Goal: Communication & Community: Answer question/provide support

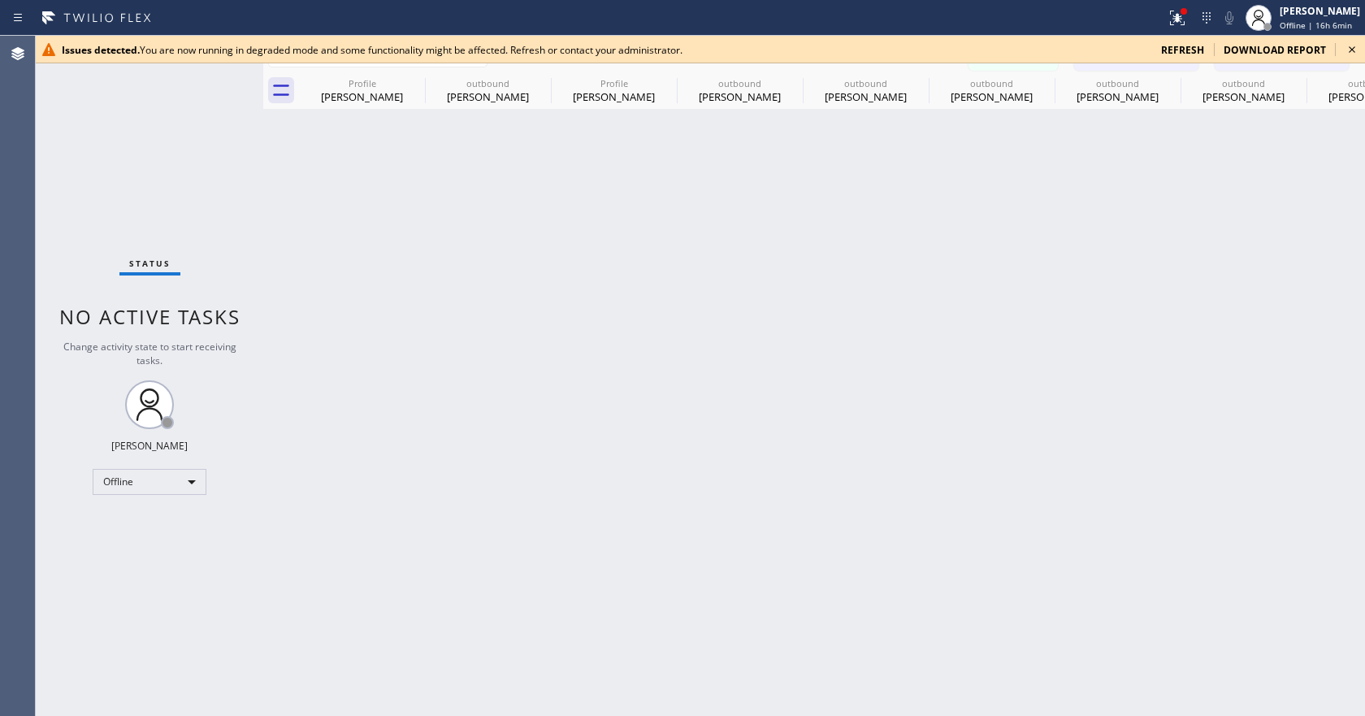
click at [1355, 46] on icon at bounding box center [1353, 50] width 20 height 20
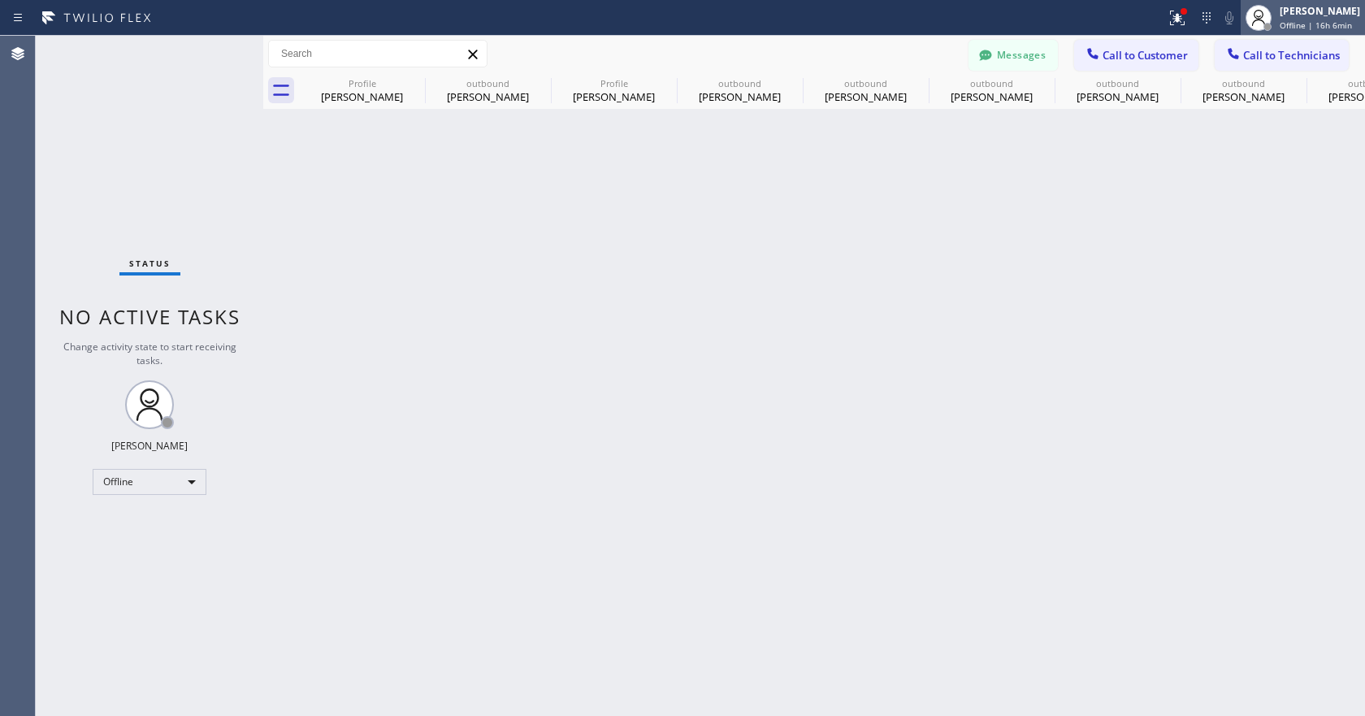
click at [1305, 19] on div "[PERSON_NAME] Offline | 16h 6min" at bounding box center [1321, 17] width 89 height 28
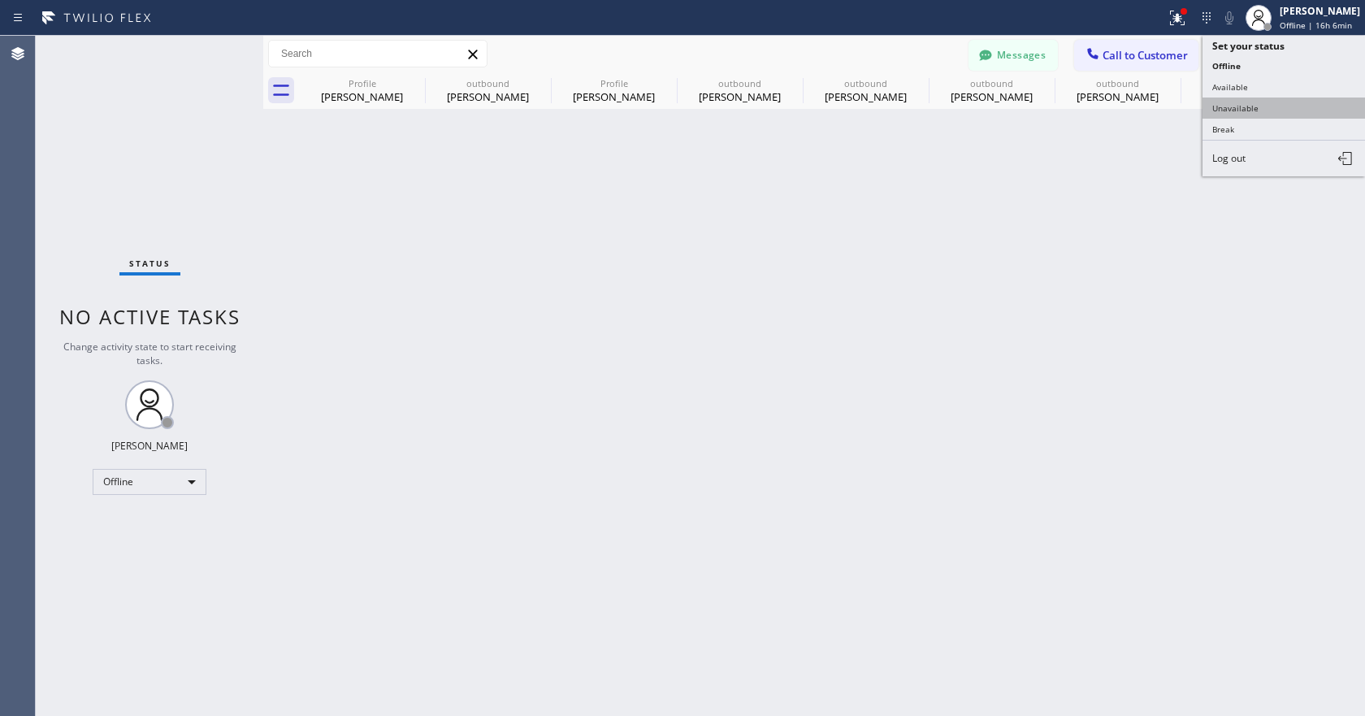
click at [1274, 99] on button "Unavailable" at bounding box center [1284, 108] width 163 height 21
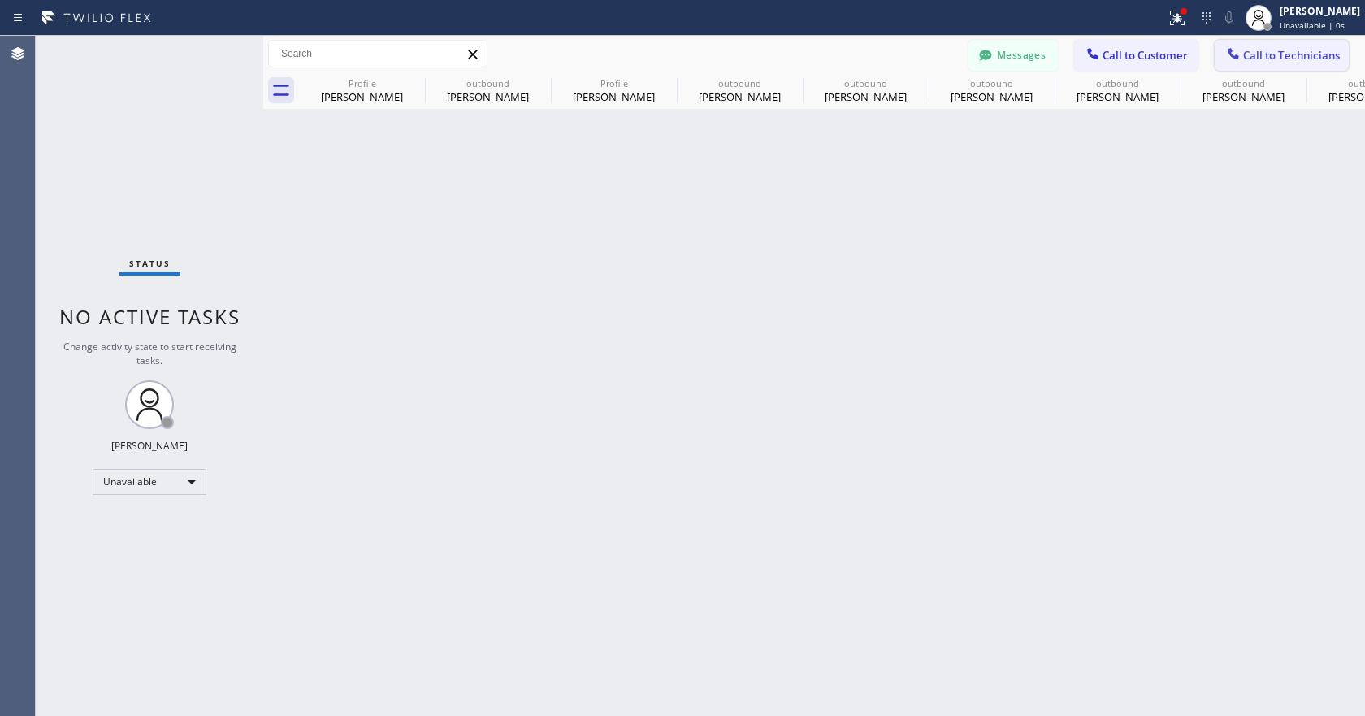
click at [1267, 54] on span "Call to Technicians" at bounding box center [1292, 55] width 97 height 15
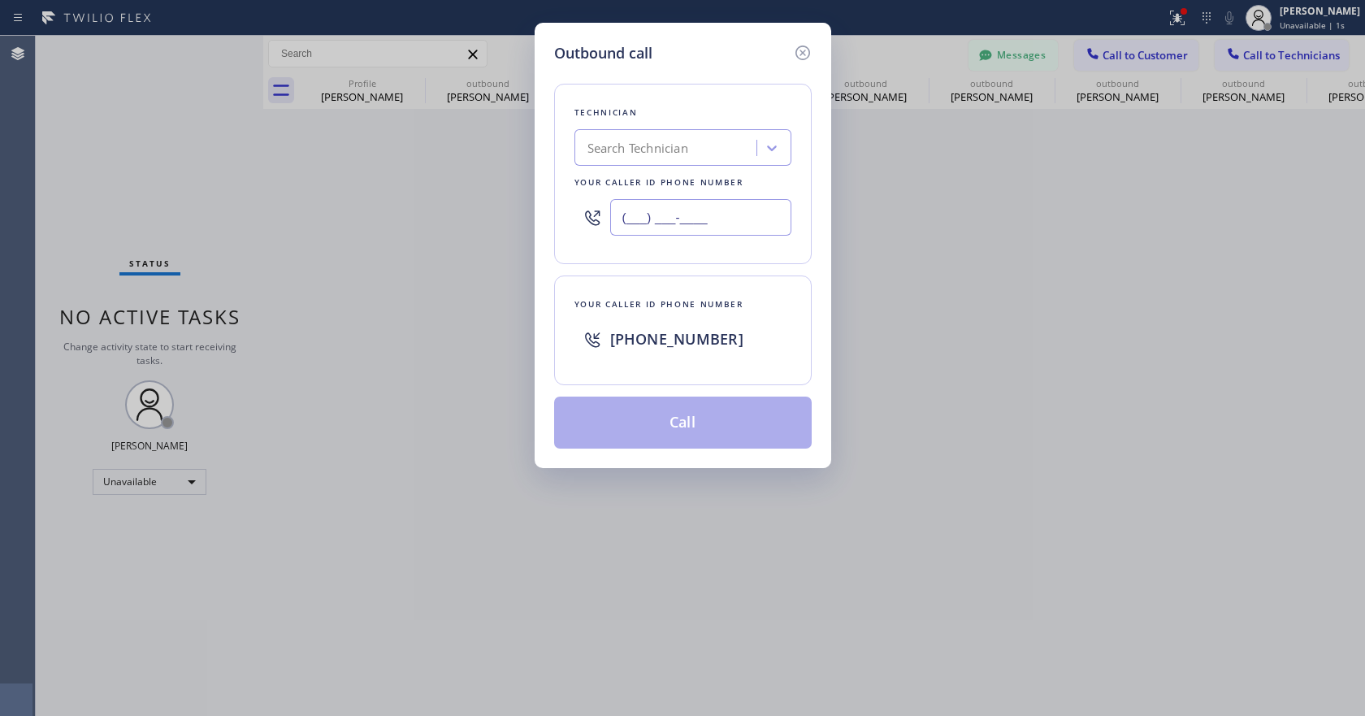
click at [659, 215] on input "(___) ___-____" at bounding box center [700, 217] width 181 height 37
paste input "346) 632-6622"
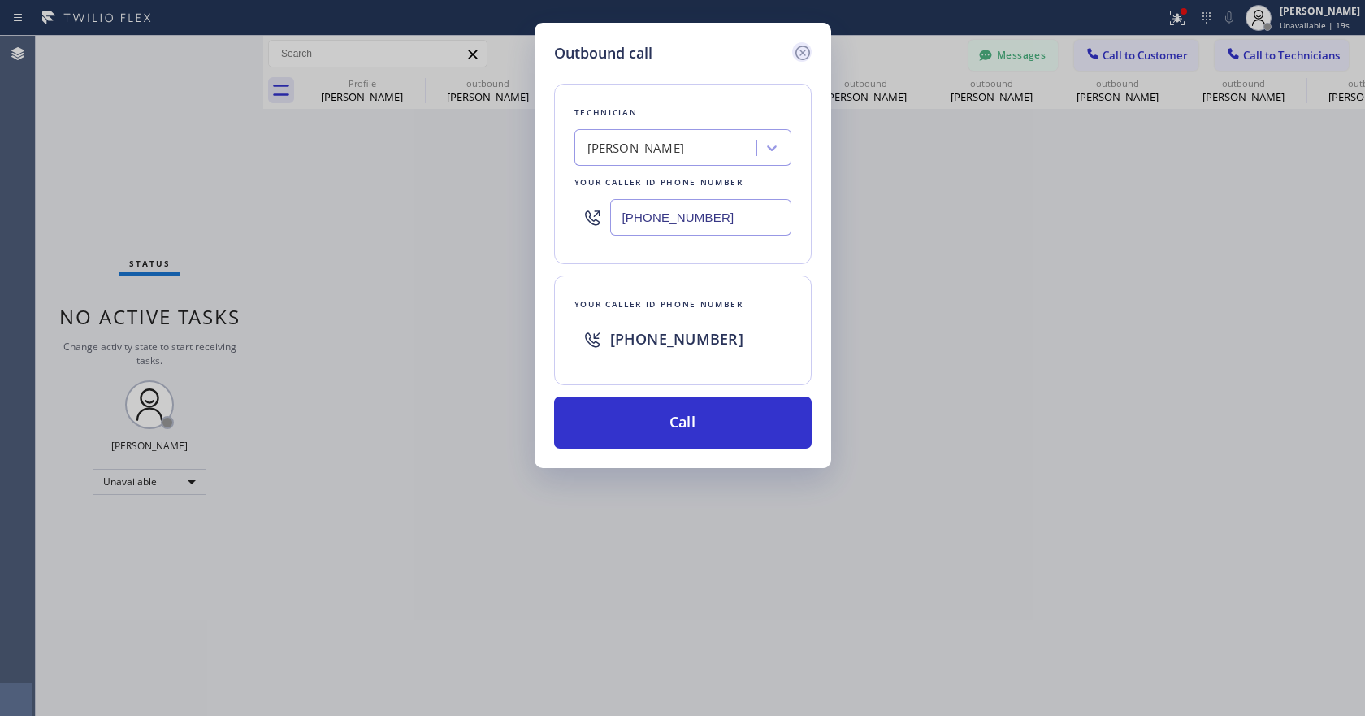
type input "[PHONE_NUMBER]"
click at [805, 44] on icon at bounding box center [803, 53] width 20 height 20
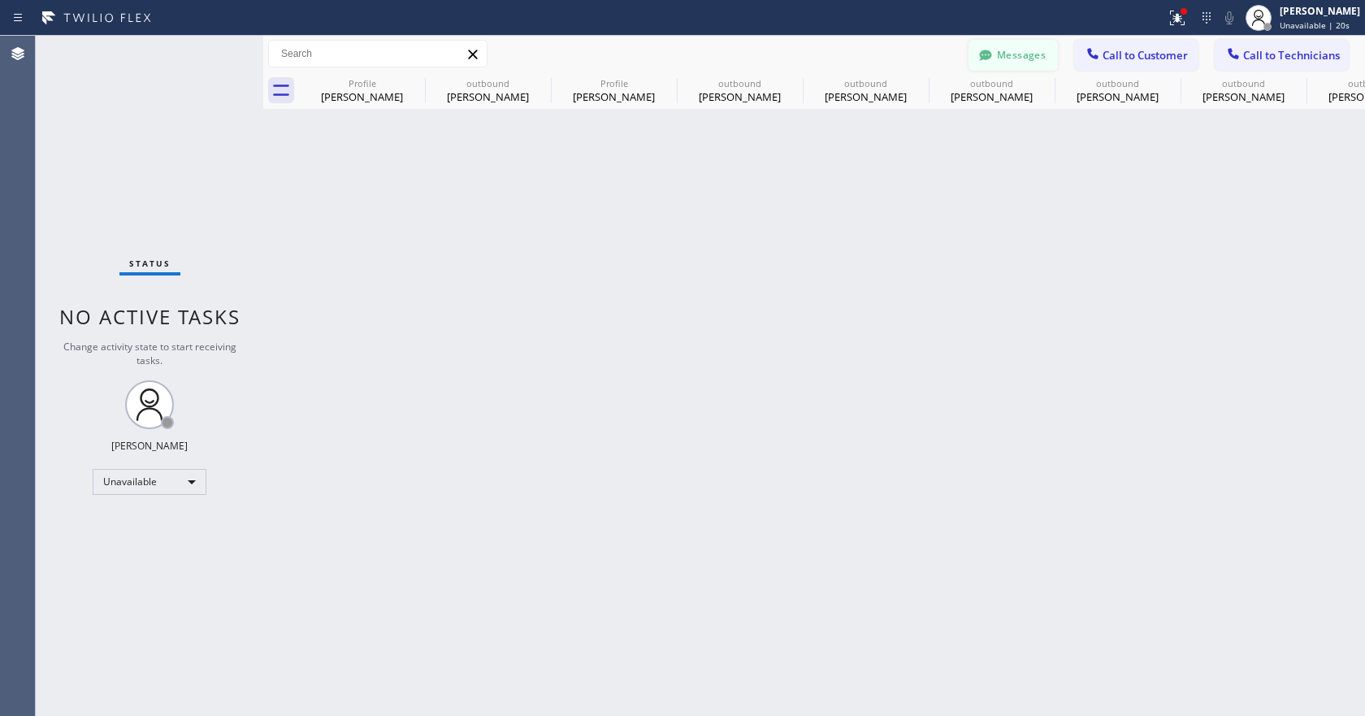
click at [1003, 55] on button "Messages" at bounding box center [1013, 55] width 89 height 31
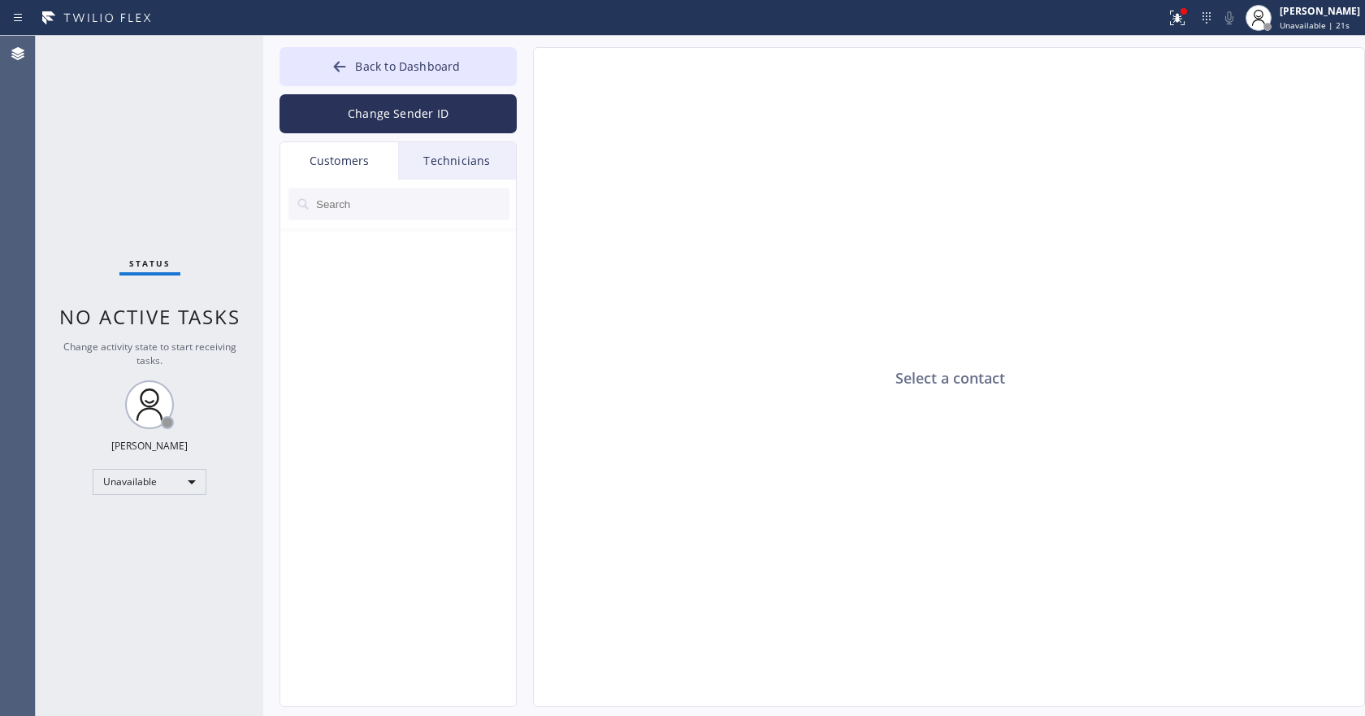
click at [455, 162] on div "Technicians" at bounding box center [457, 160] width 118 height 37
drag, startPoint x: 341, startPoint y: 211, endPoint x: 352, endPoint y: 211, distance: 10.6
click at [341, 211] on input "text" at bounding box center [412, 204] width 195 height 33
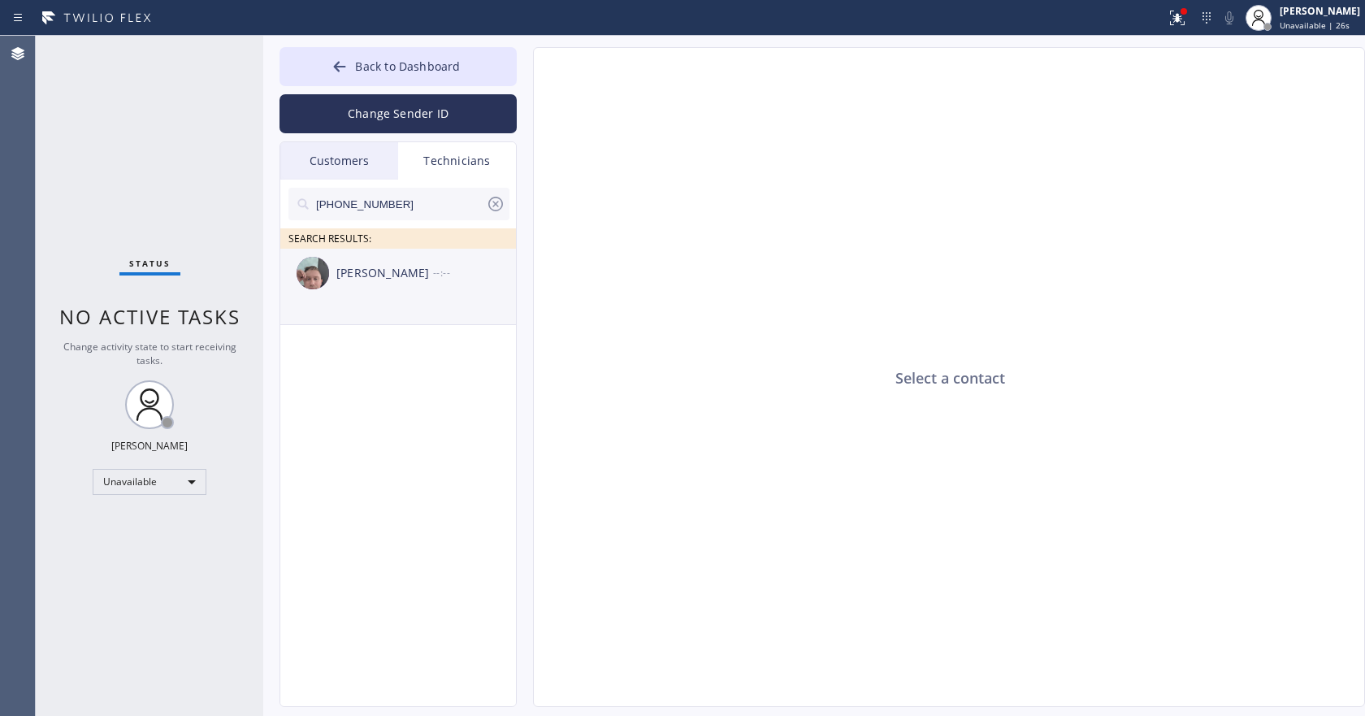
click at [404, 277] on div "[PERSON_NAME]" at bounding box center [384, 273] width 97 height 19
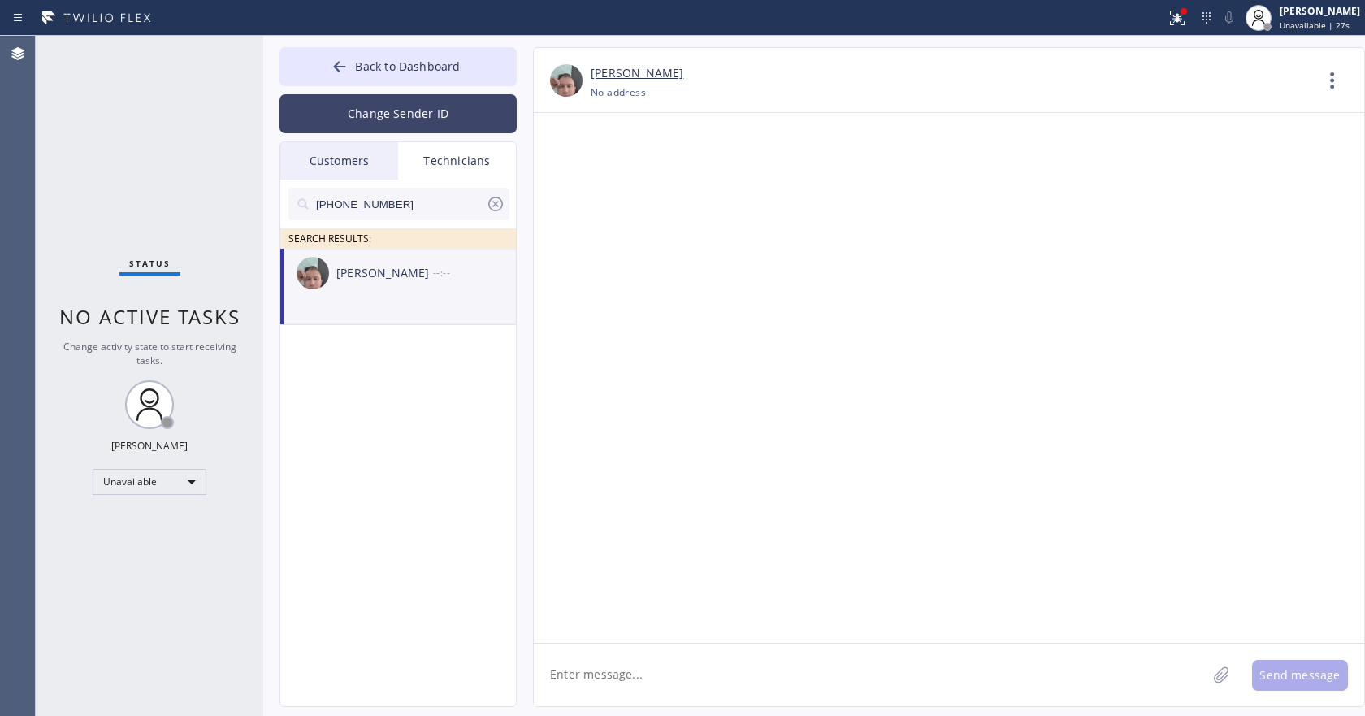
click at [416, 111] on button "Change Sender ID" at bounding box center [398, 113] width 237 height 39
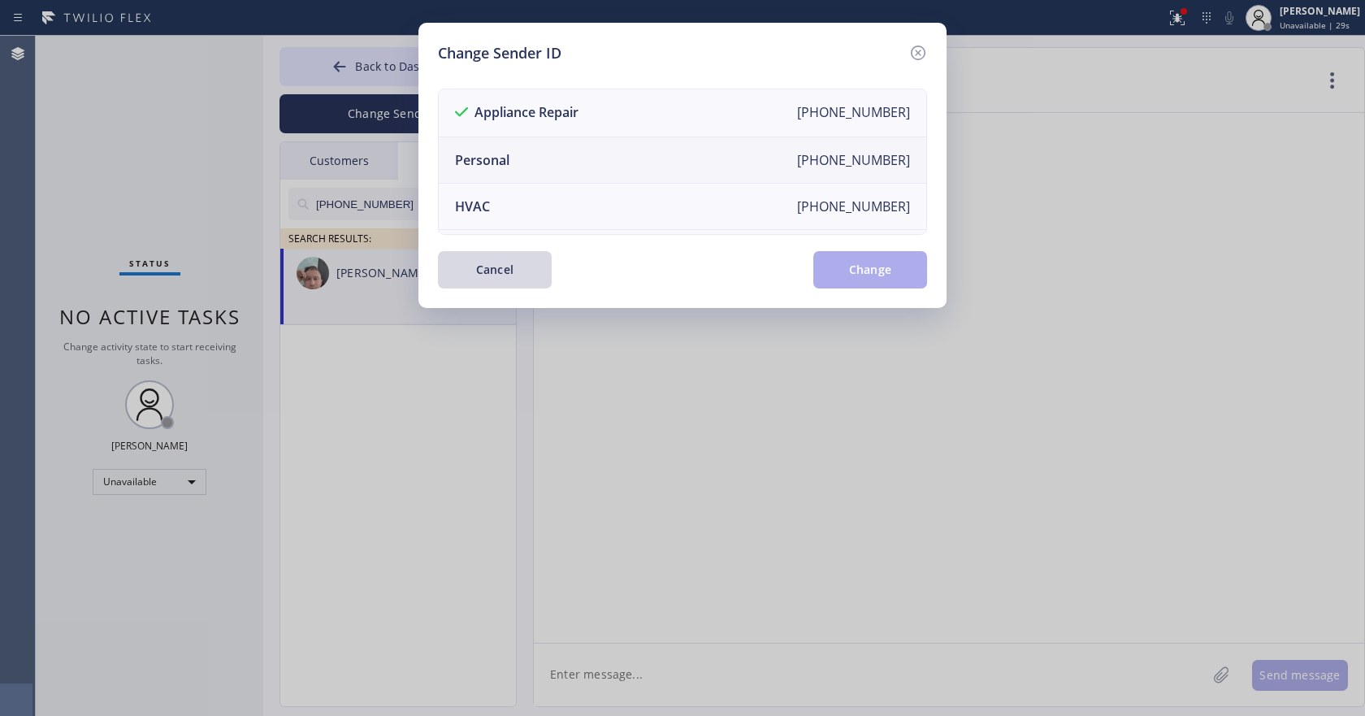
click at [548, 145] on li "Personal [PHONE_NUMBER]" at bounding box center [683, 160] width 488 height 46
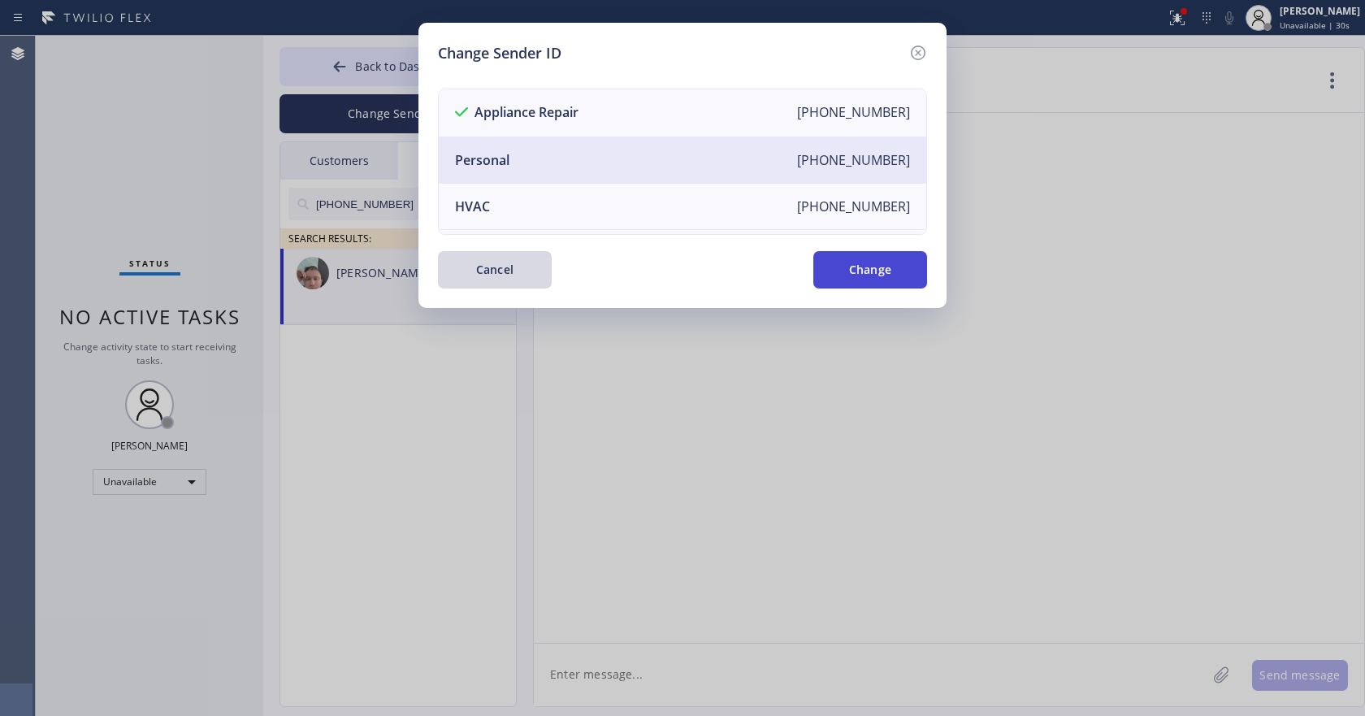
click at [836, 269] on button "Change" at bounding box center [871, 269] width 114 height 37
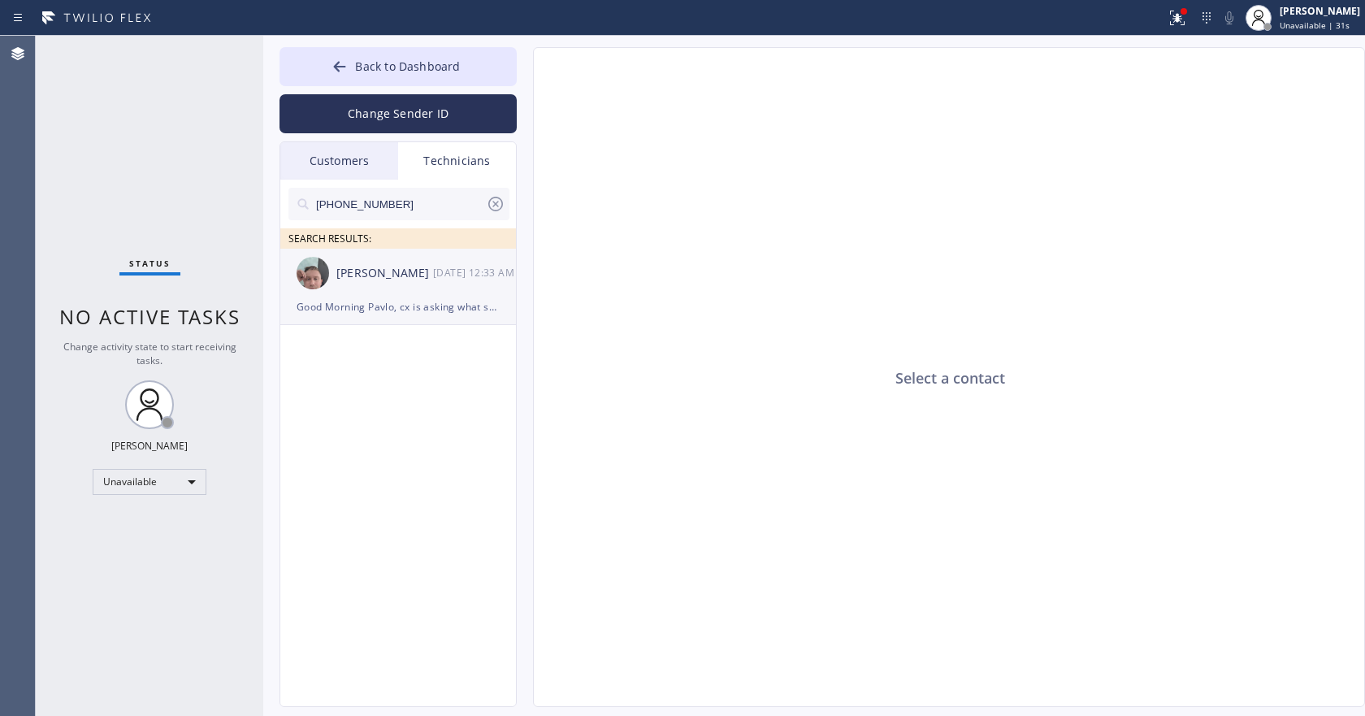
click at [402, 295] on div "[PERSON_NAME] [DATE] 12:33 AM" at bounding box center [398, 273] width 237 height 49
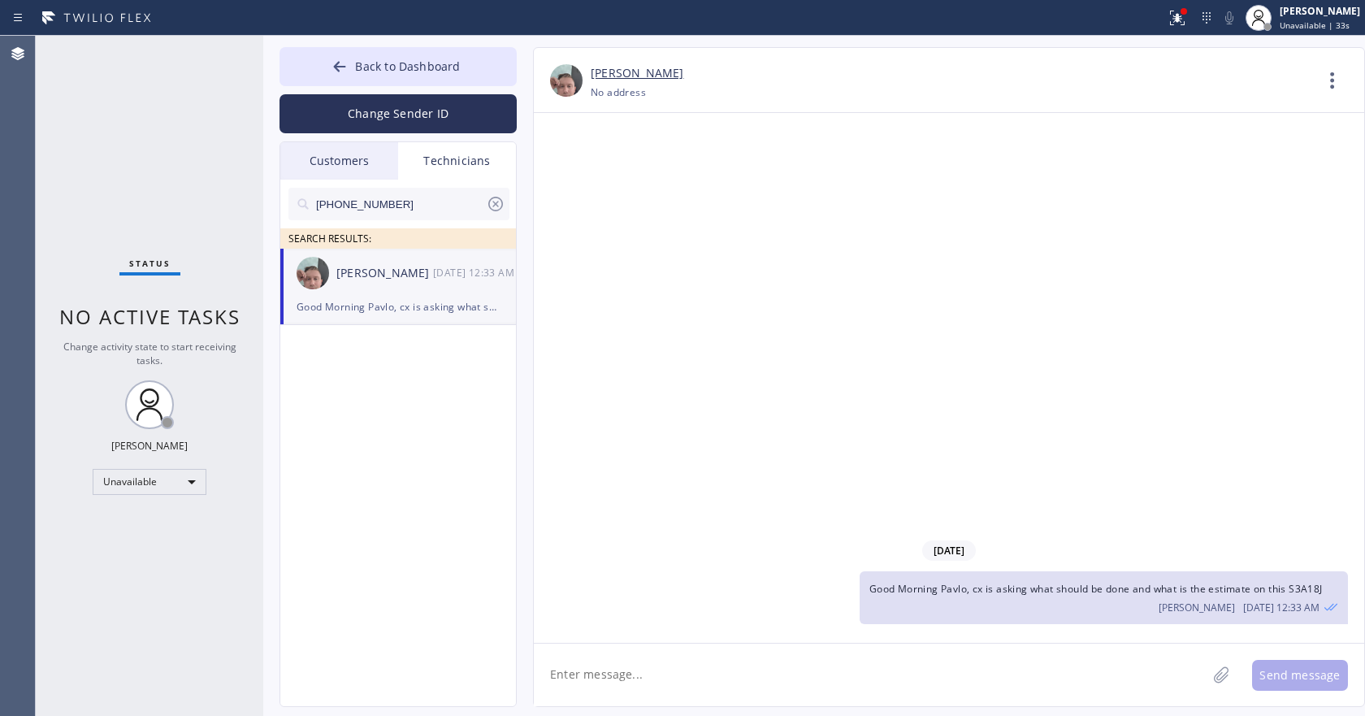
click at [736, 648] on textarea at bounding box center [870, 675] width 673 height 63
type textarea "H"
type textarea "Good Morning Pavlo, we received a charge back from the cx HB3AJF may i know wha…"
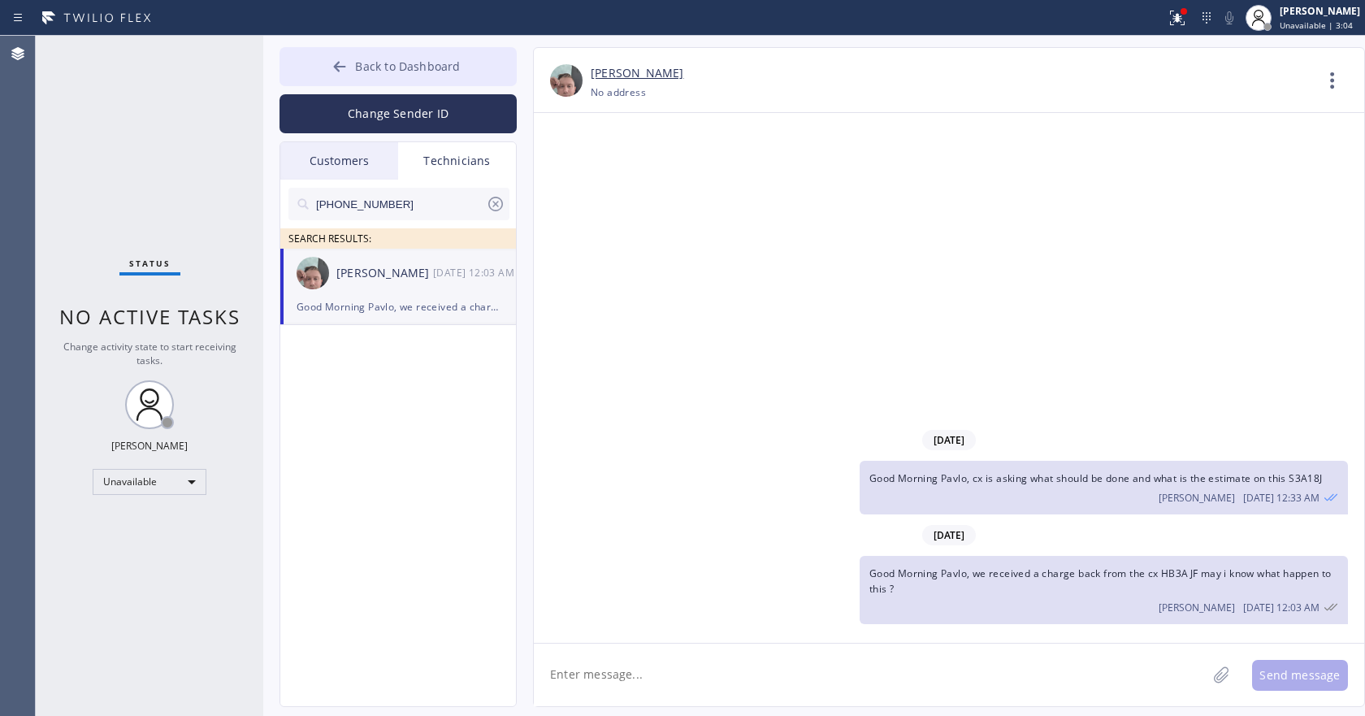
click at [381, 71] on span "Back to Dashboard" at bounding box center [407, 66] width 105 height 15
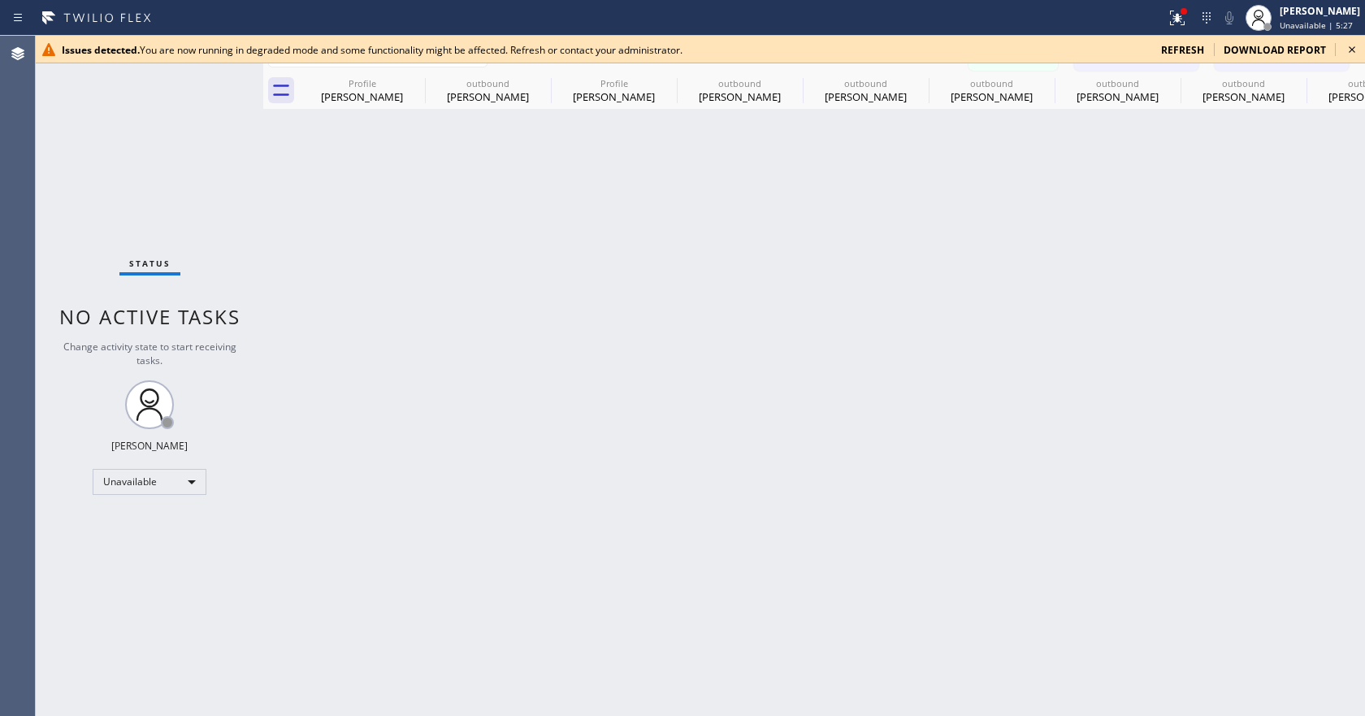
click at [1351, 50] on icon at bounding box center [1353, 50] width 20 height 20
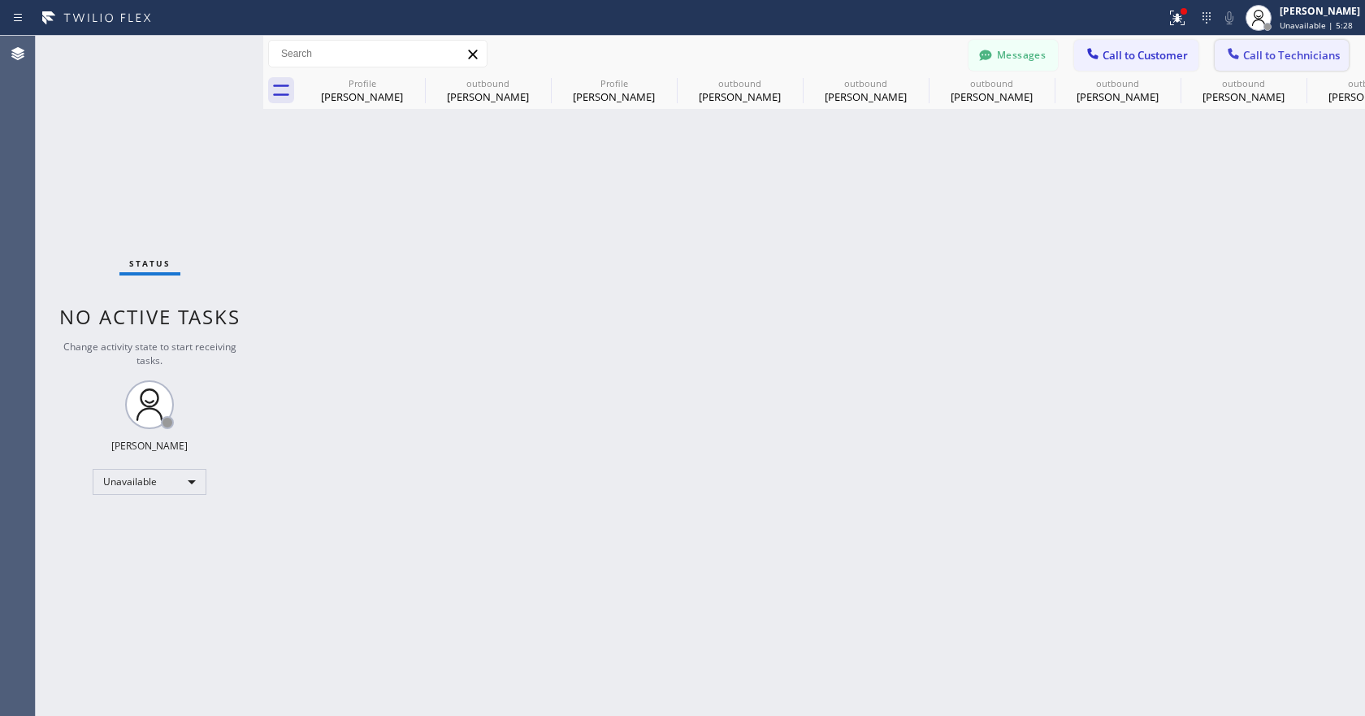
click at [1271, 56] on span "Call to Technicians" at bounding box center [1292, 55] width 97 height 15
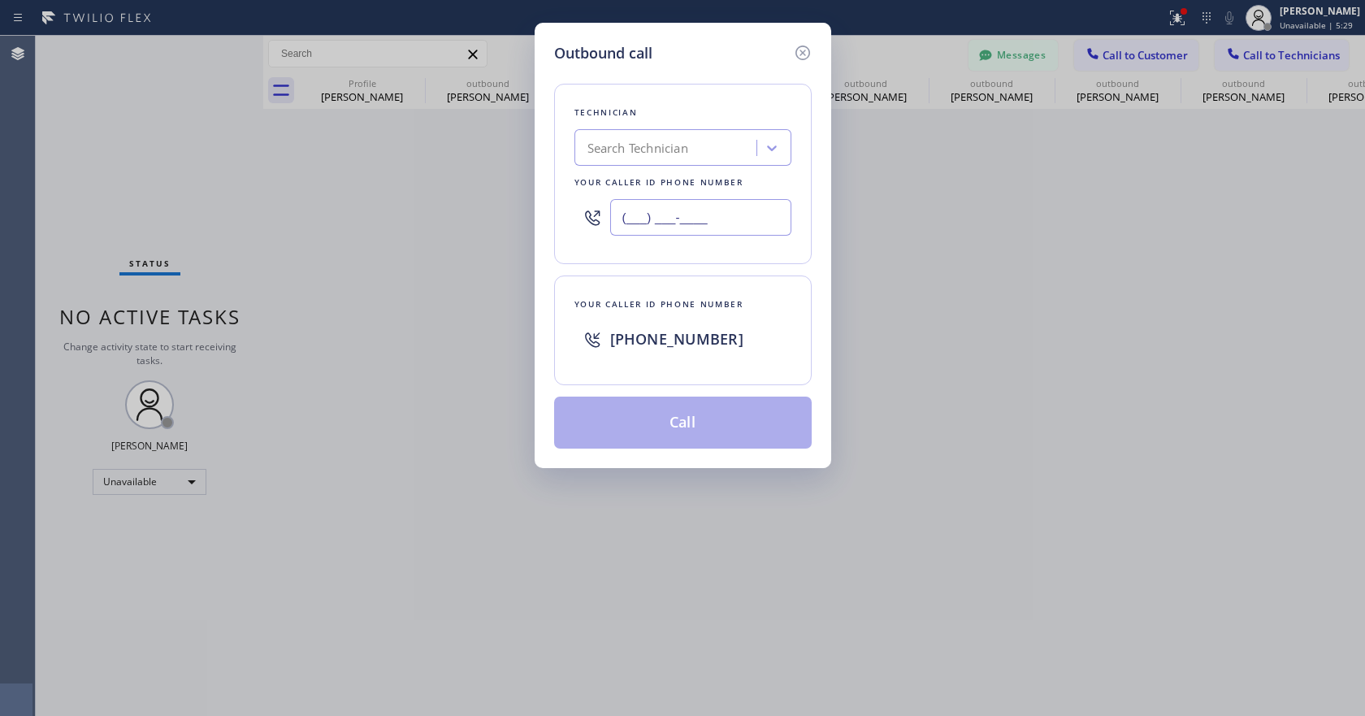
click at [672, 229] on input "(___) ___-____" at bounding box center [700, 217] width 181 height 37
paste input "346) 632-6622"
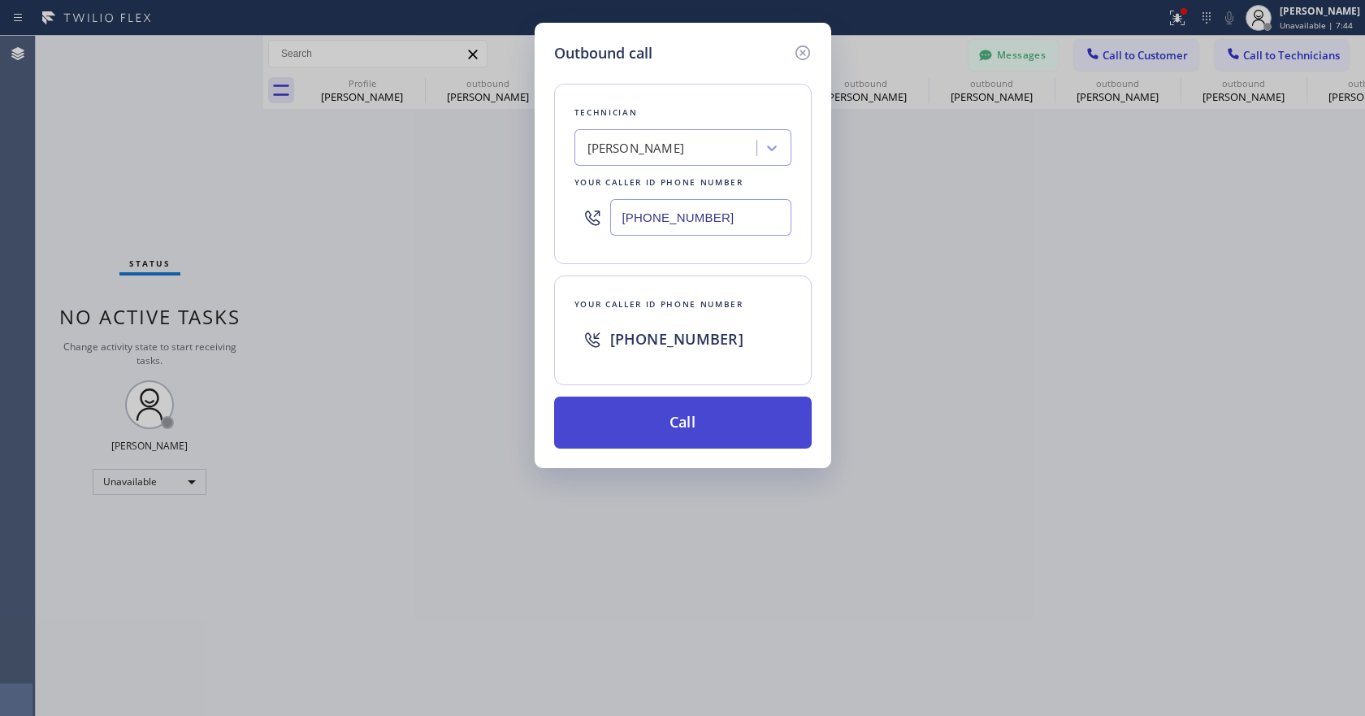
click at [670, 439] on button "Call" at bounding box center [683, 423] width 258 height 52
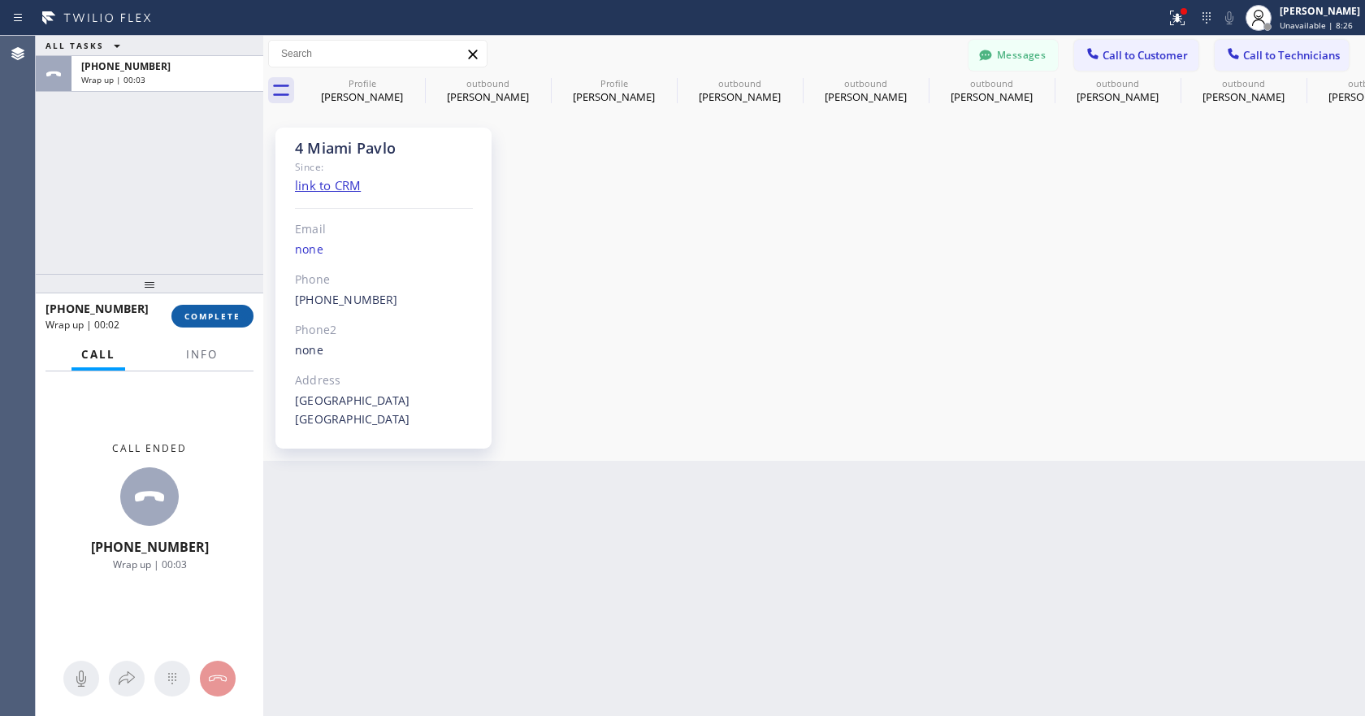
click at [229, 311] on span "COMPLETE" at bounding box center [212, 315] width 56 height 11
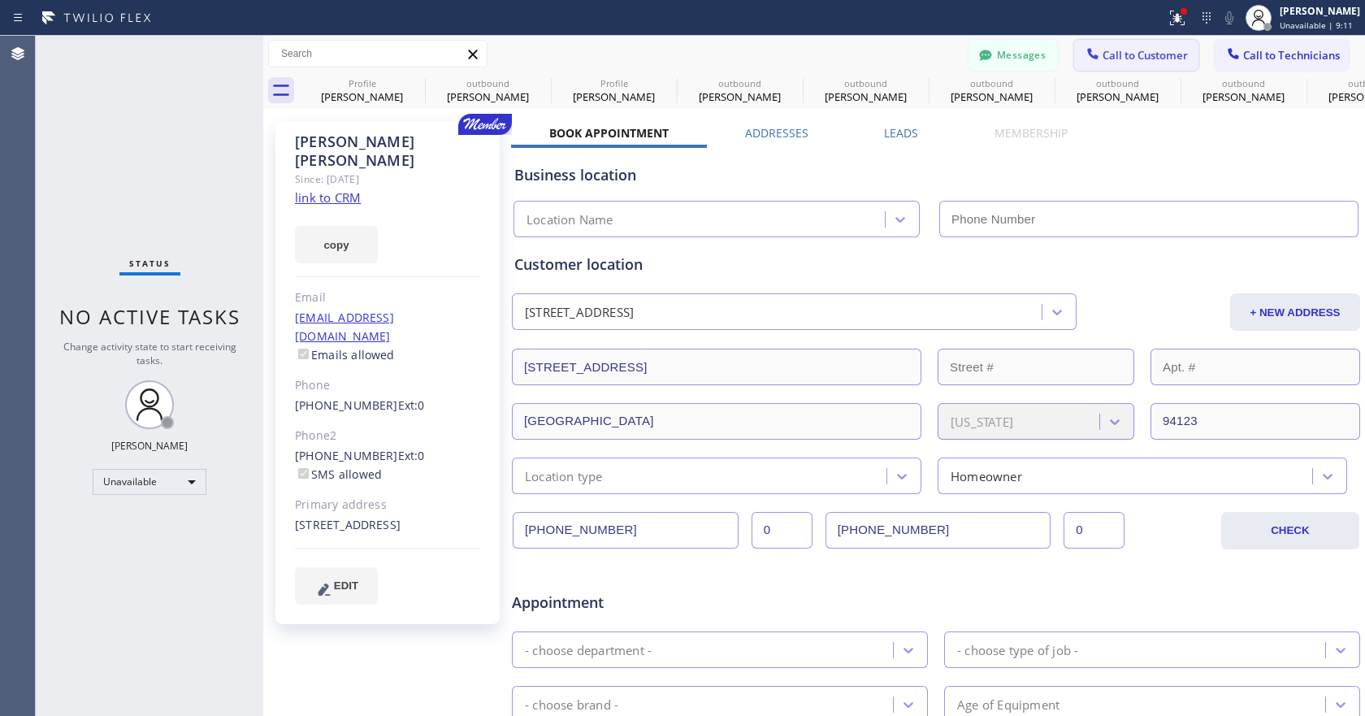
click at [1118, 49] on span "Call to Customer" at bounding box center [1145, 55] width 85 height 15
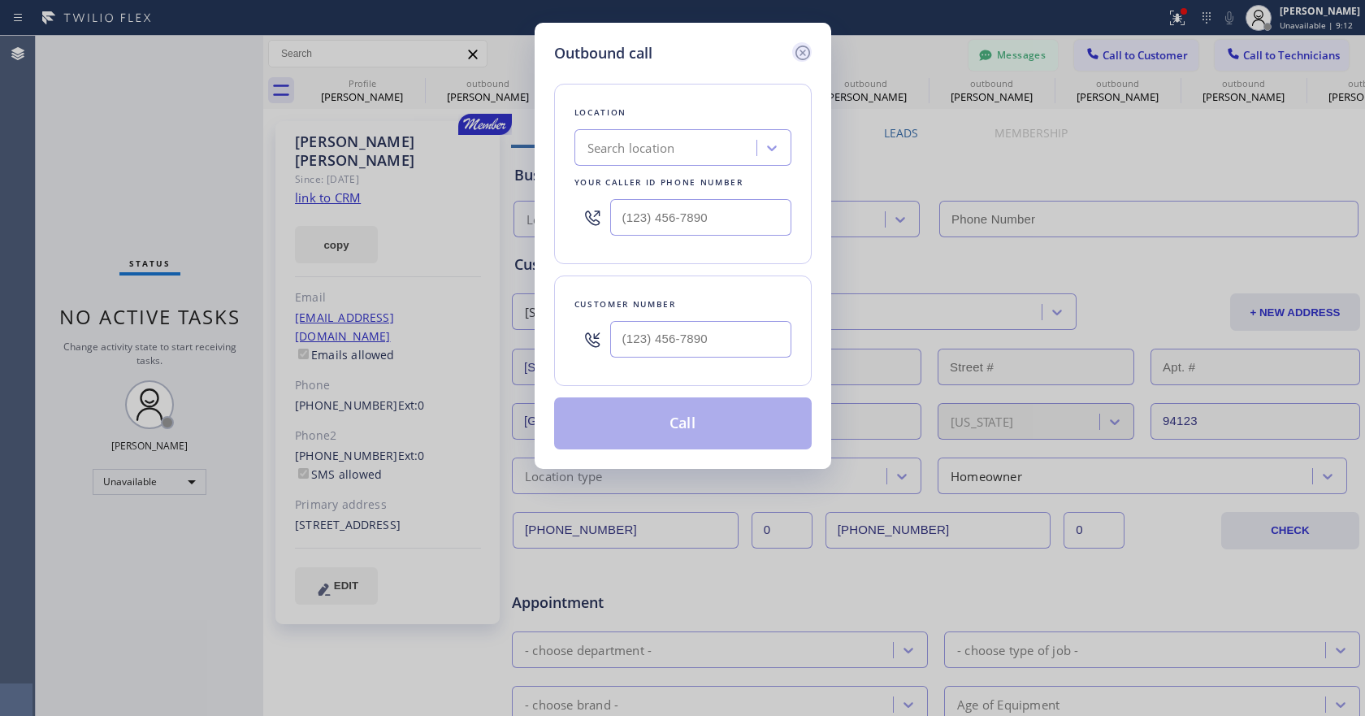
click at [797, 52] on icon at bounding box center [803, 53] width 20 height 20
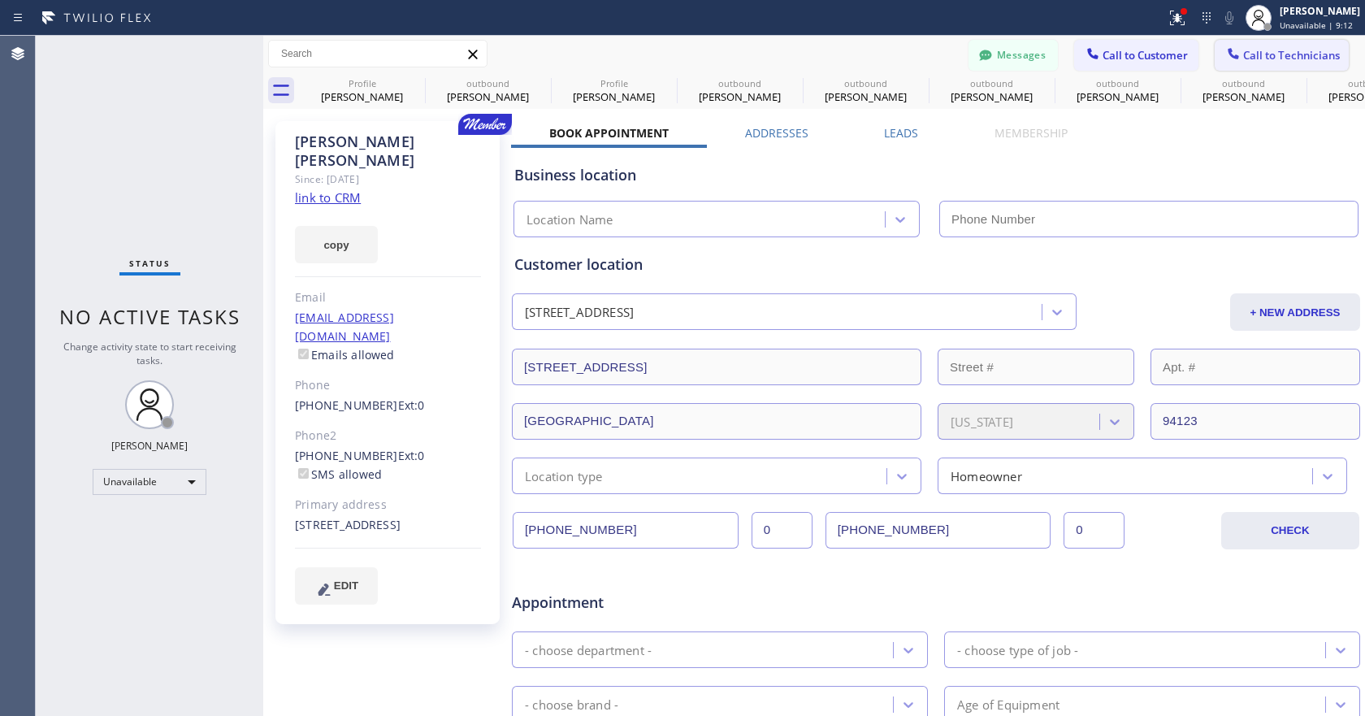
click at [1272, 61] on span "Call to Technicians" at bounding box center [1292, 55] width 97 height 15
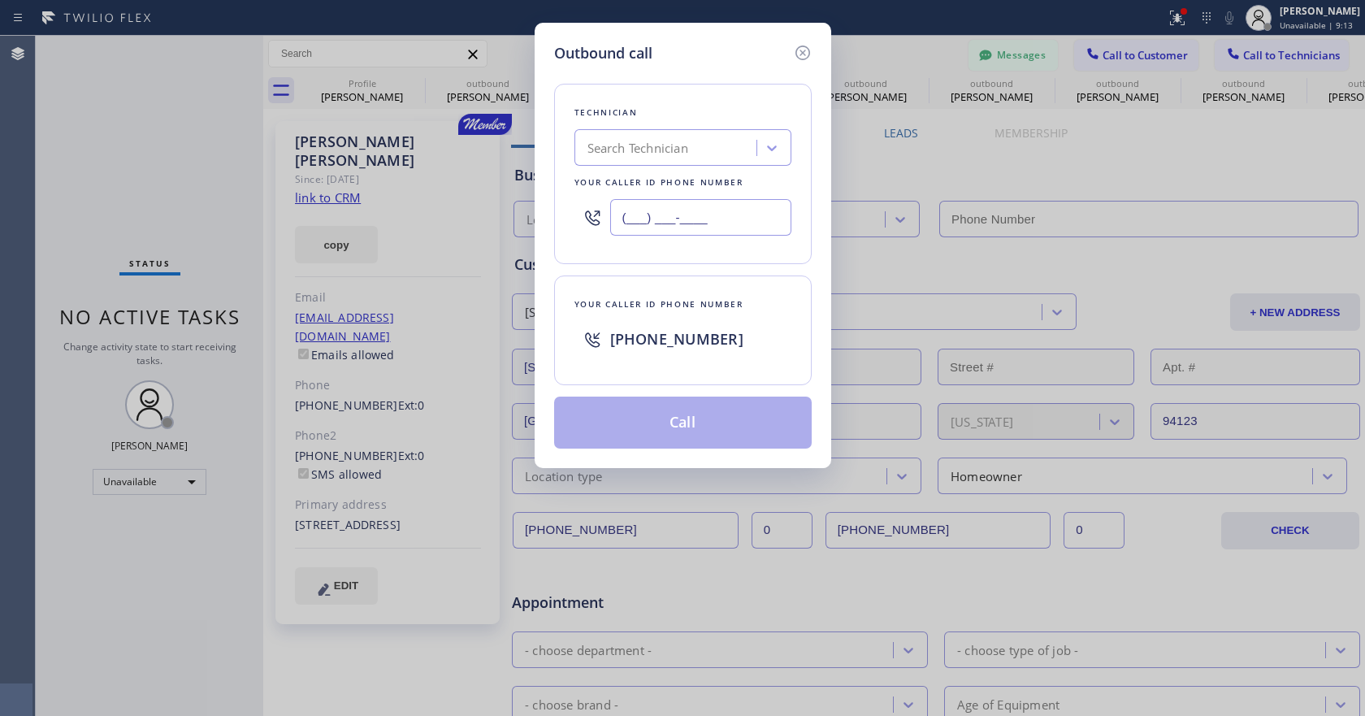
click at [662, 218] on input "(___) ___-____" at bounding box center [700, 217] width 181 height 37
paste input "346) 632-6622"
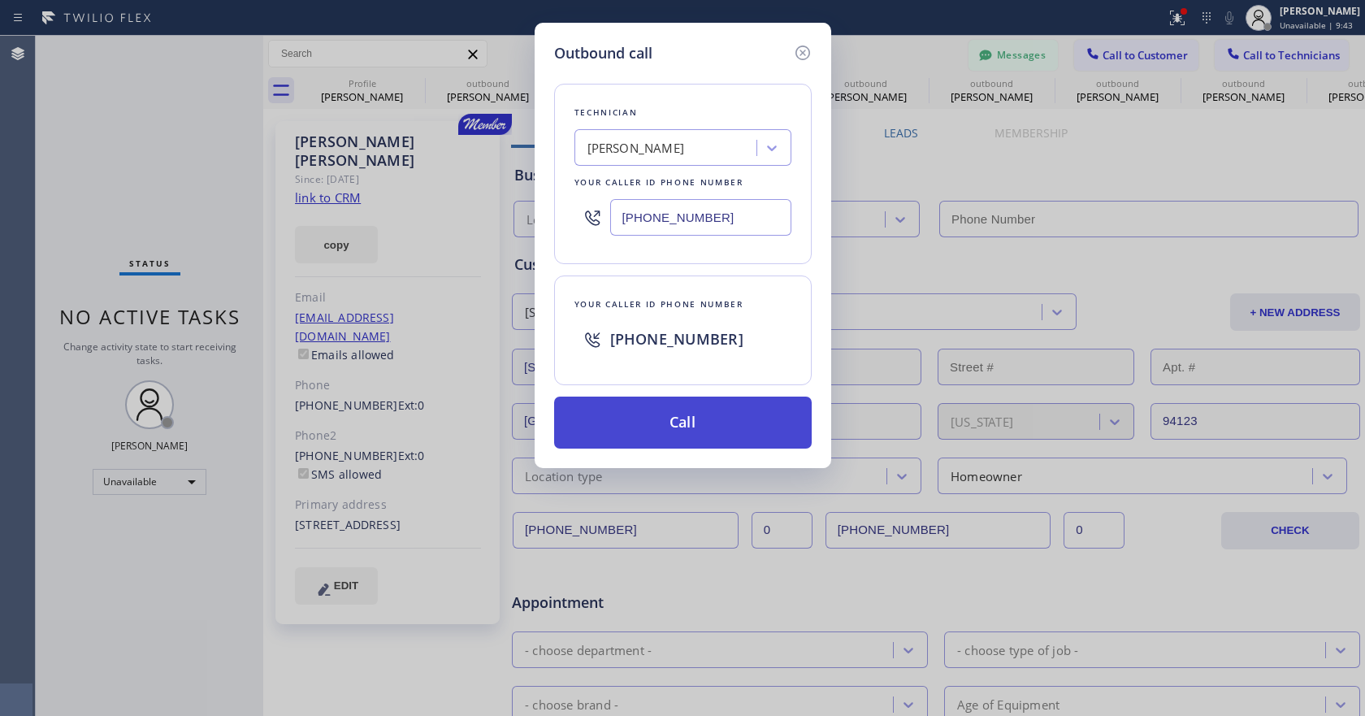
type input "[PHONE_NUMBER]"
click at [670, 432] on button "Call" at bounding box center [683, 423] width 258 height 52
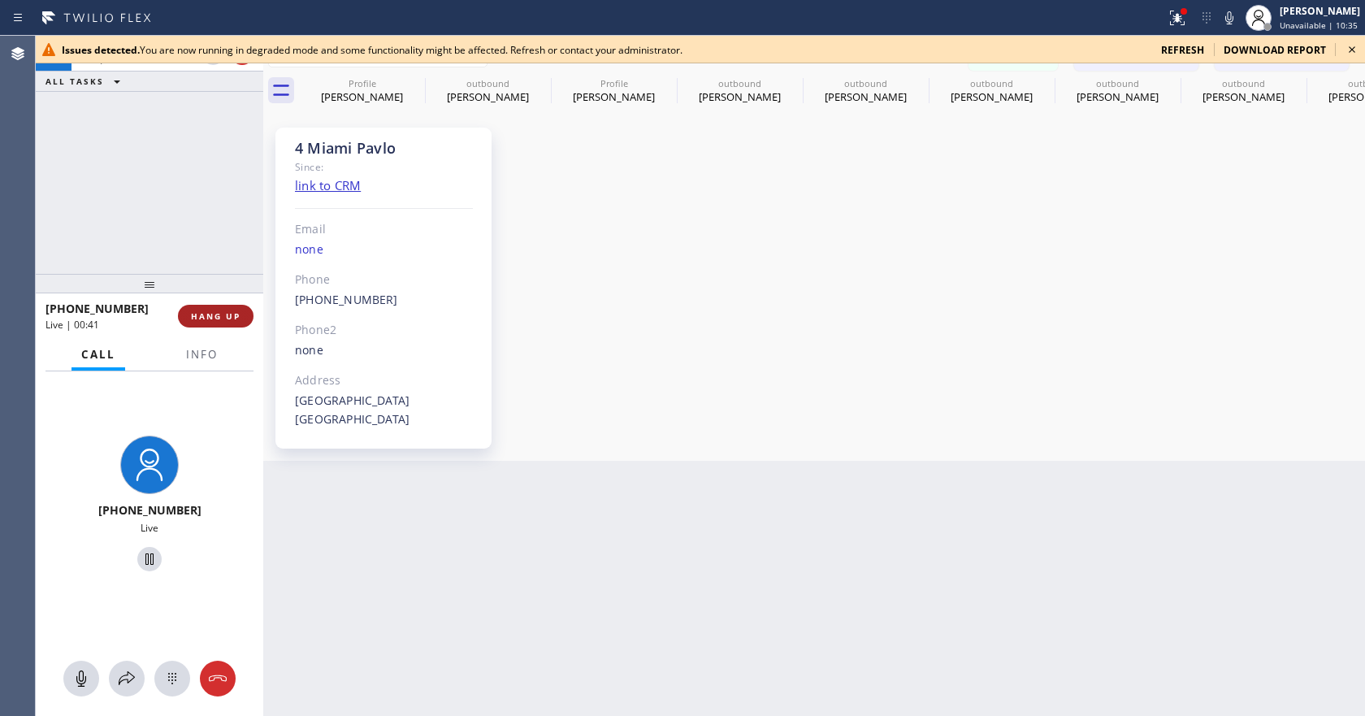
click at [214, 321] on span "HANG UP" at bounding box center [216, 315] width 50 height 11
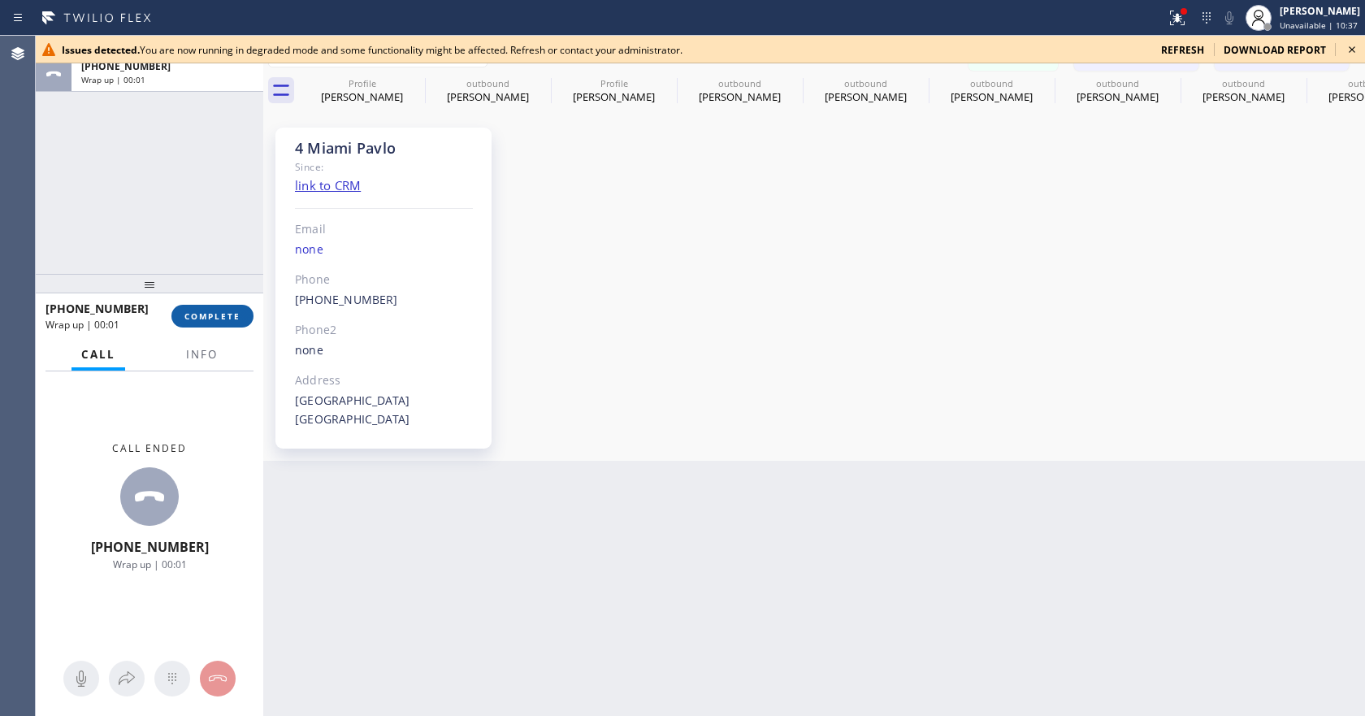
click at [210, 316] on span "COMPLETE" at bounding box center [212, 315] width 56 height 11
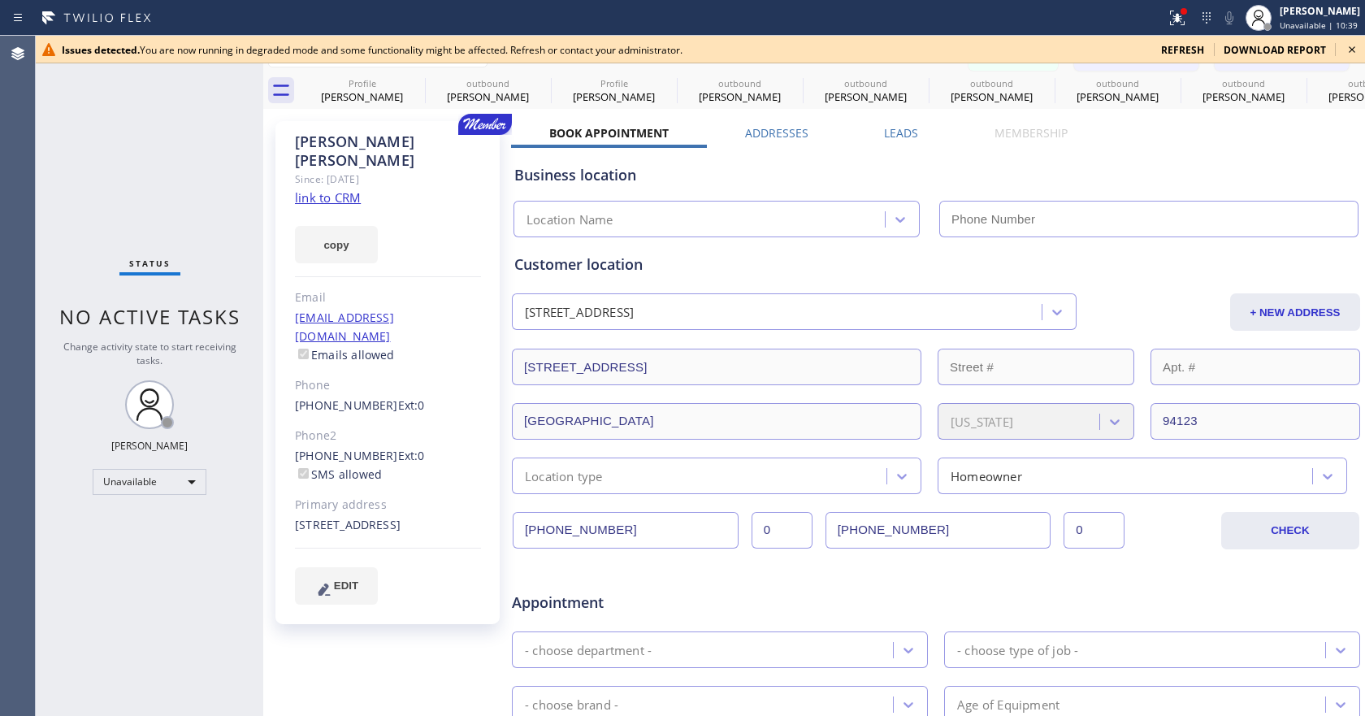
click at [1348, 50] on icon at bounding box center [1353, 50] width 20 height 20
